Goal: Information Seeking & Learning: Learn about a topic

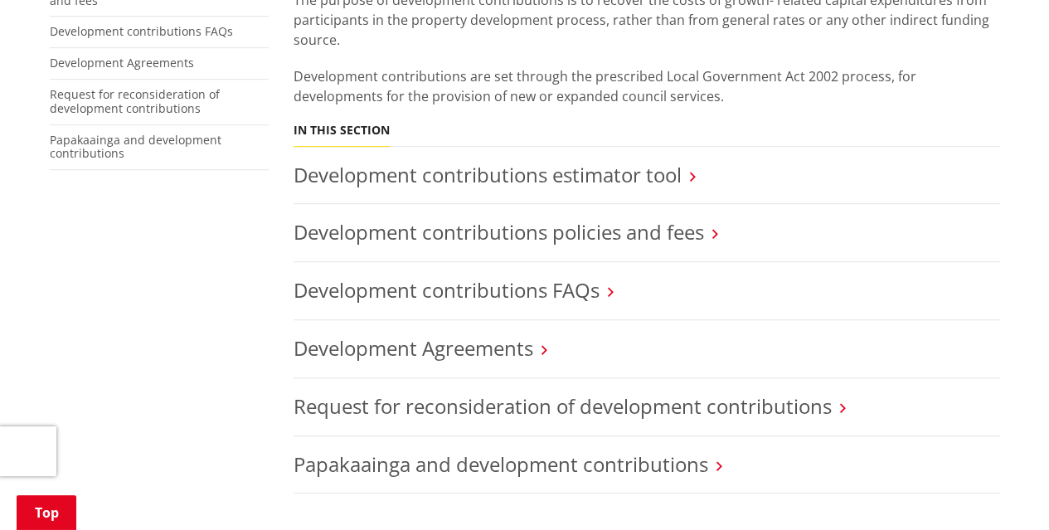
scroll to position [498, 0]
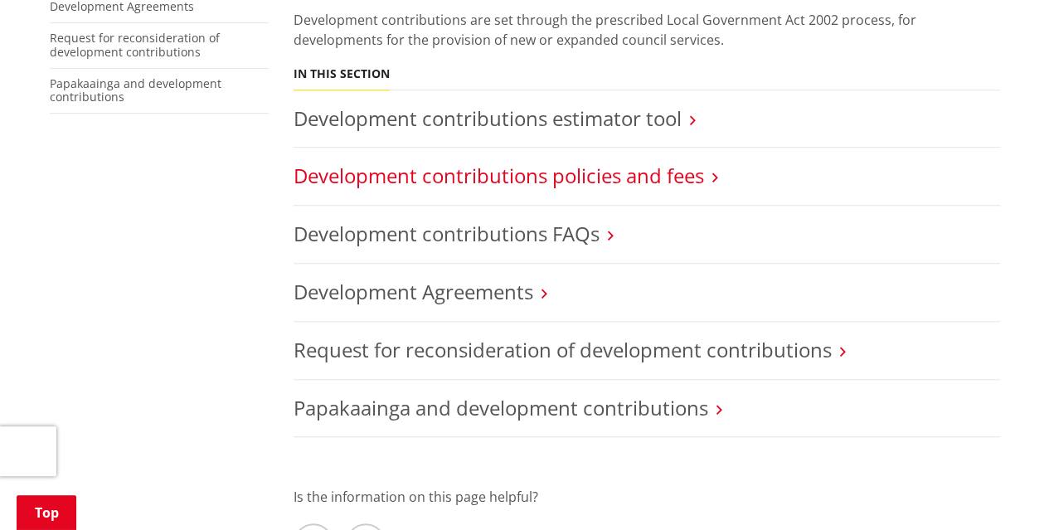
click at [681, 162] on link "Development contributions policies and fees" at bounding box center [499, 175] width 411 height 27
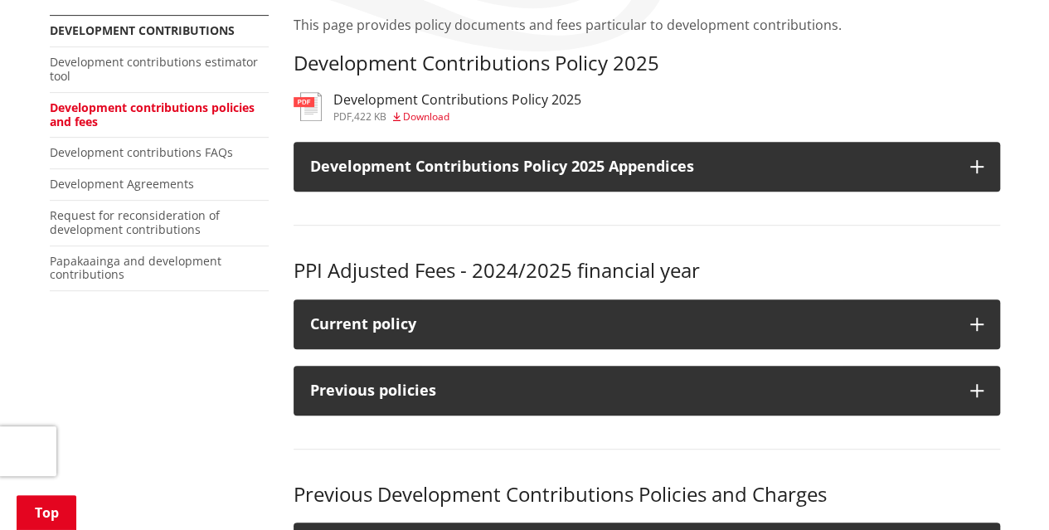
scroll to position [332, 0]
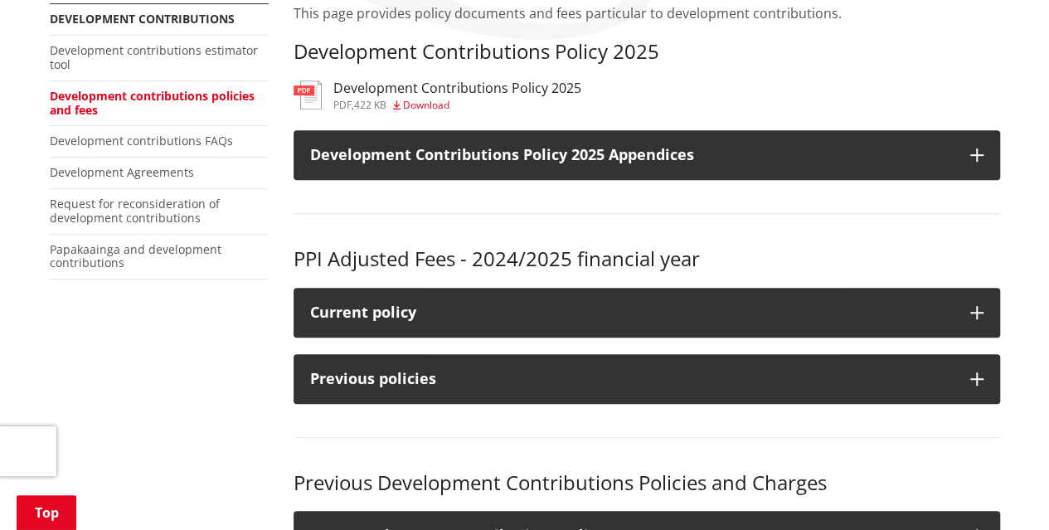
click at [461, 89] on h3 "Development Contributions Policy 2025" at bounding box center [457, 88] width 248 height 16
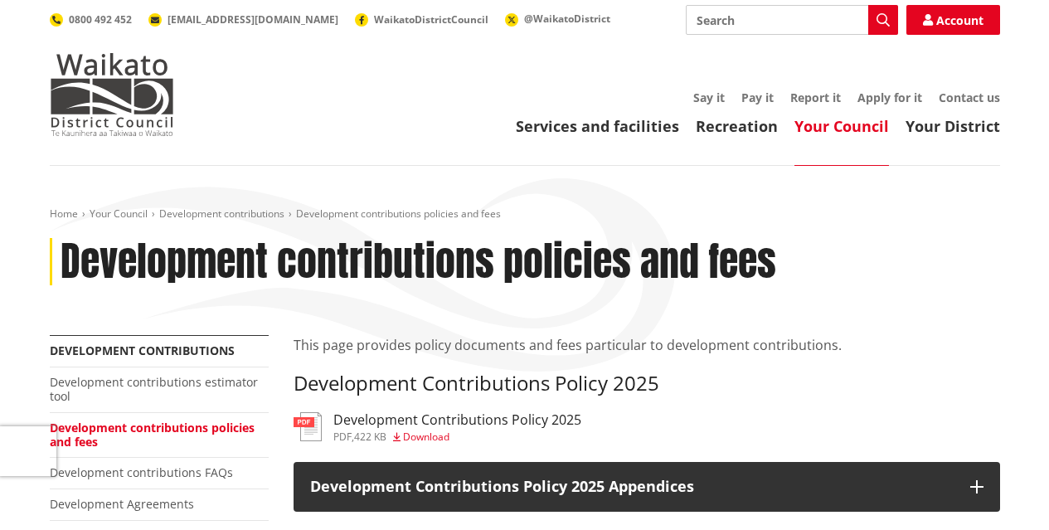
scroll to position [332, 0]
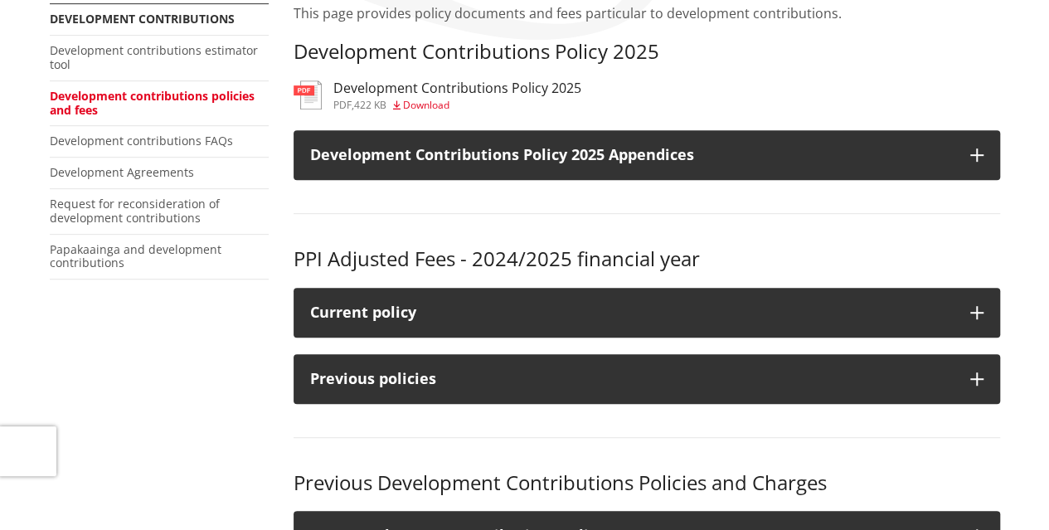
click at [186, 411] on div "More from this section Development contributions Development contributions esti…" at bounding box center [525, 539] width 976 height 1073
click at [256, 349] on div "More from this section Development contributions Development contributions esti…" at bounding box center [525, 539] width 976 height 1073
click at [256, 350] on div "More from this section Development contributions Development contributions esti…" at bounding box center [525, 539] width 976 height 1073
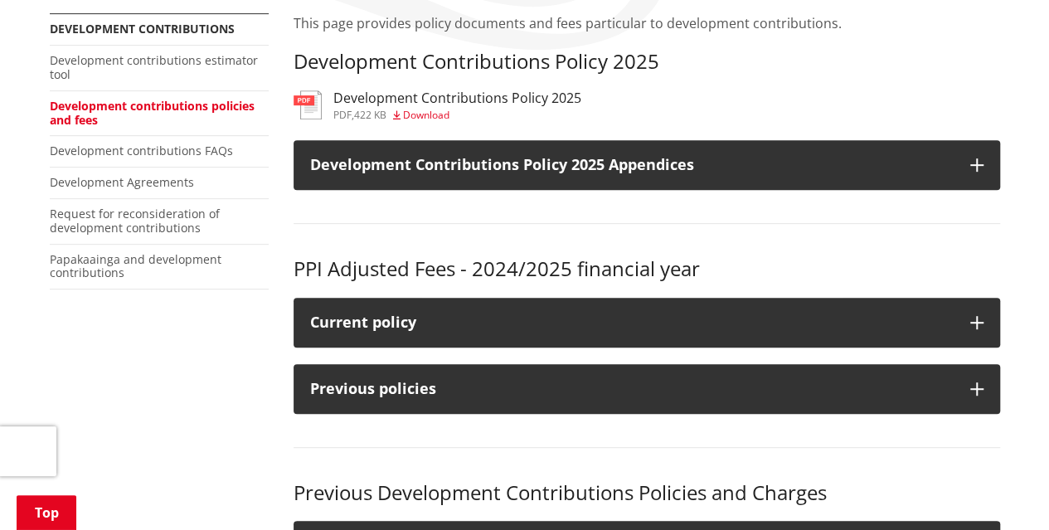
scroll to position [0, 0]
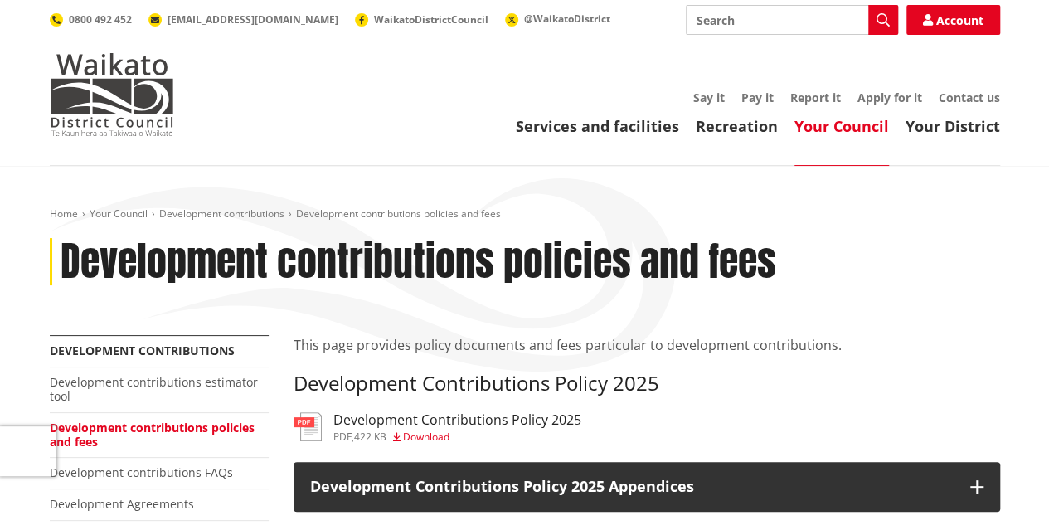
click at [860, 131] on link "Your Council" at bounding box center [842, 126] width 95 height 20
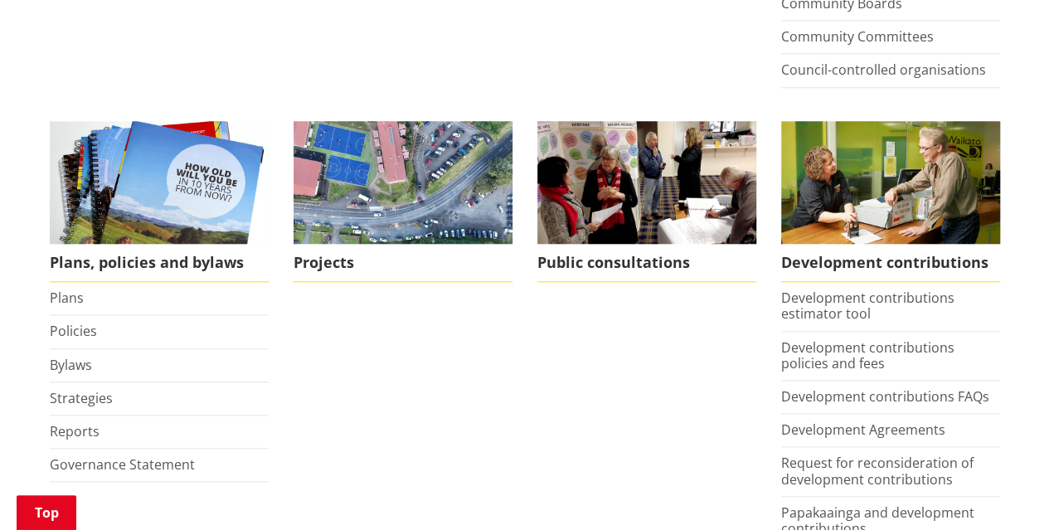
scroll to position [747, 0]
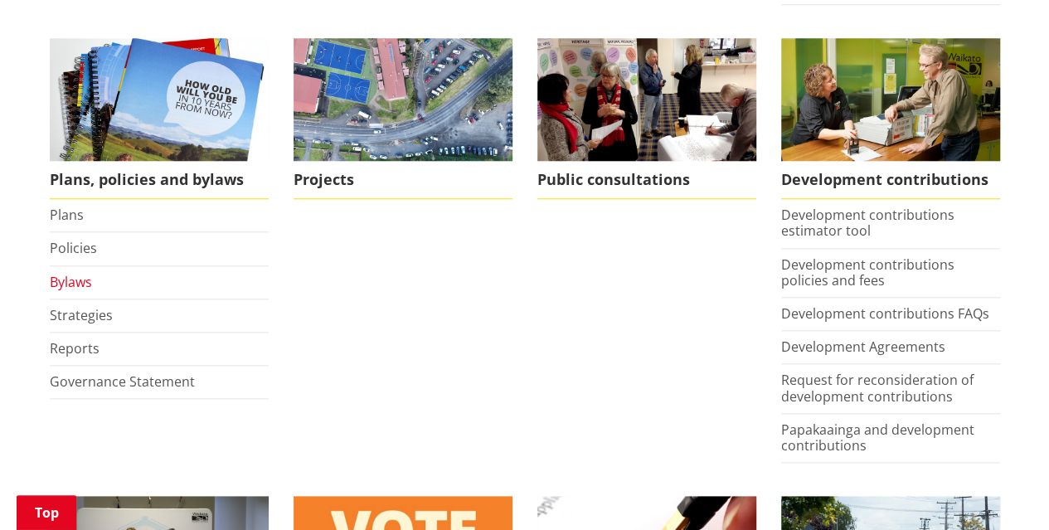
click at [67, 278] on link "Bylaws" at bounding box center [71, 282] width 42 height 18
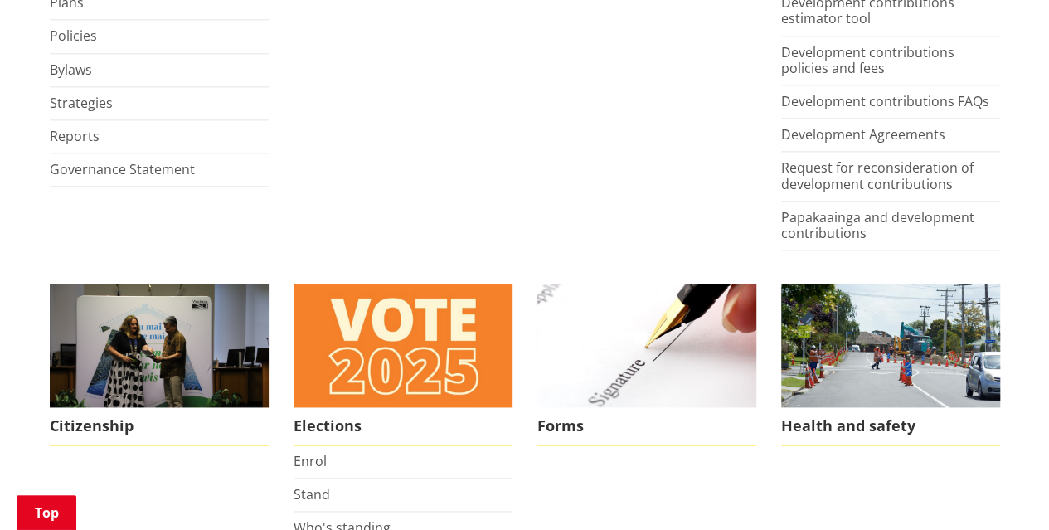
scroll to position [830, 0]
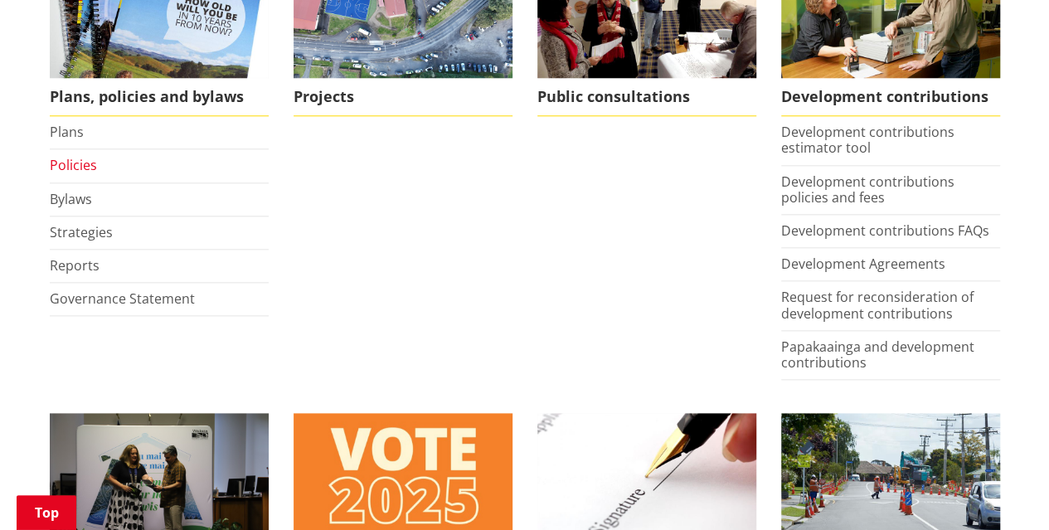
click at [86, 163] on link "Policies" at bounding box center [73, 165] width 47 height 18
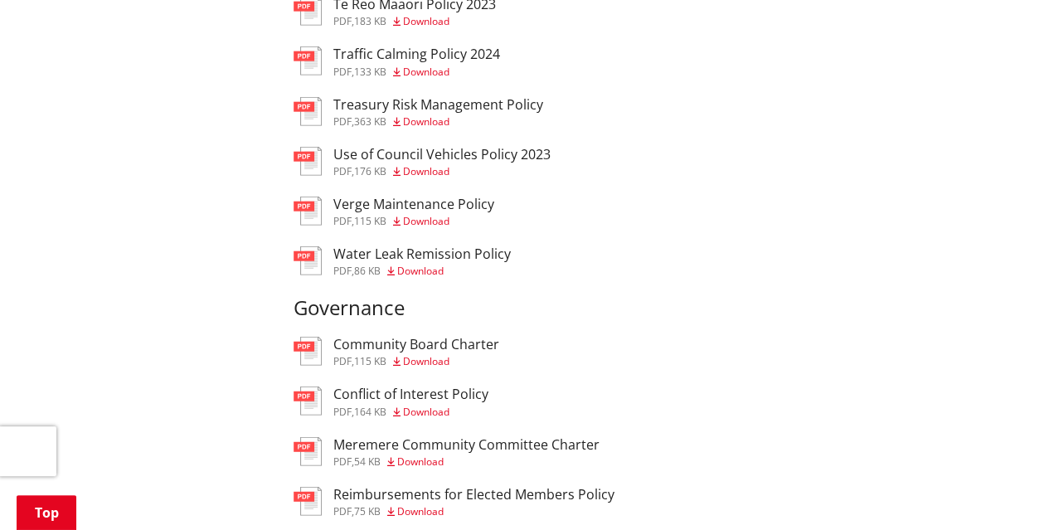
scroll to position [2074, 0]
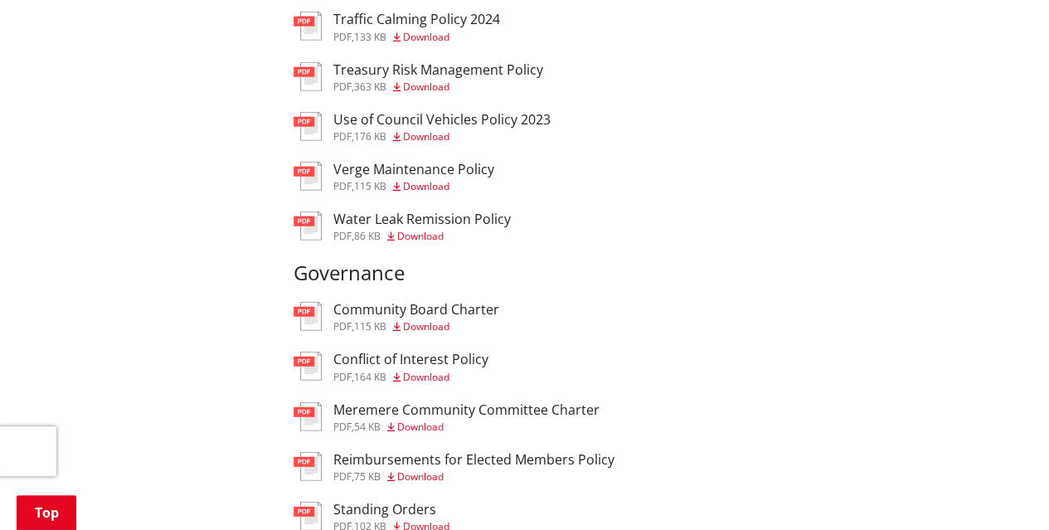
click at [489, 227] on h3 "Water Leak Remission Policy" at bounding box center [422, 220] width 178 height 16
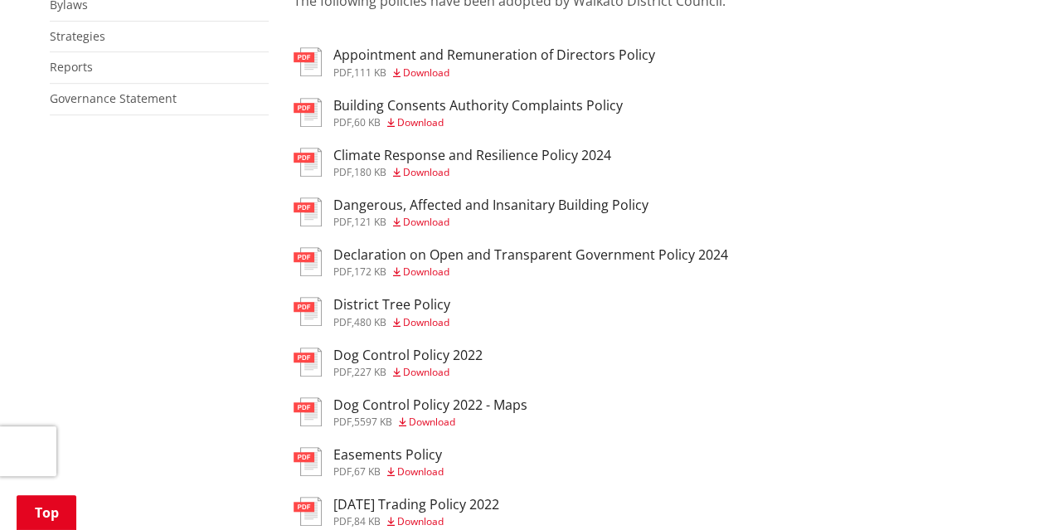
scroll to position [415, 0]
